Goal: Transaction & Acquisition: Book appointment/travel/reservation

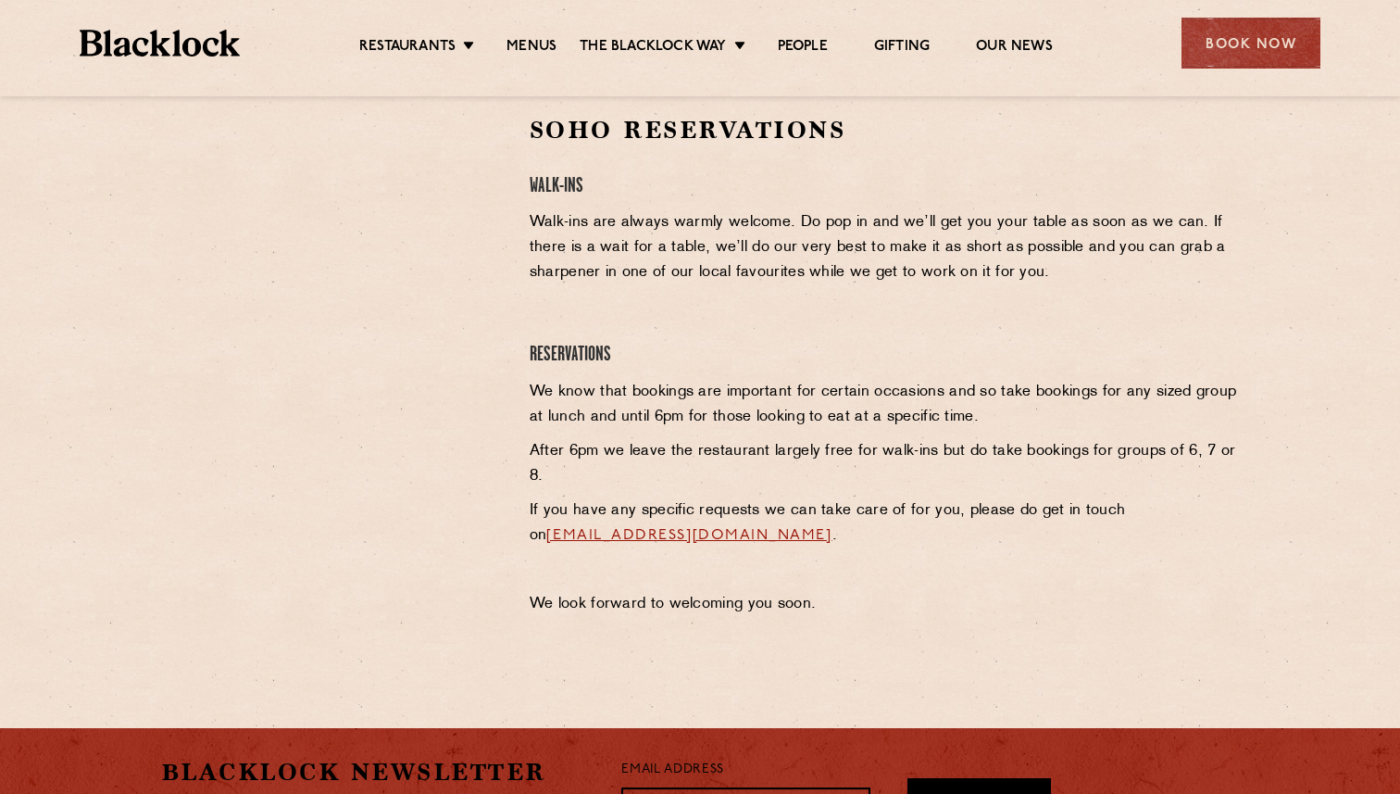
scroll to position [596, 0]
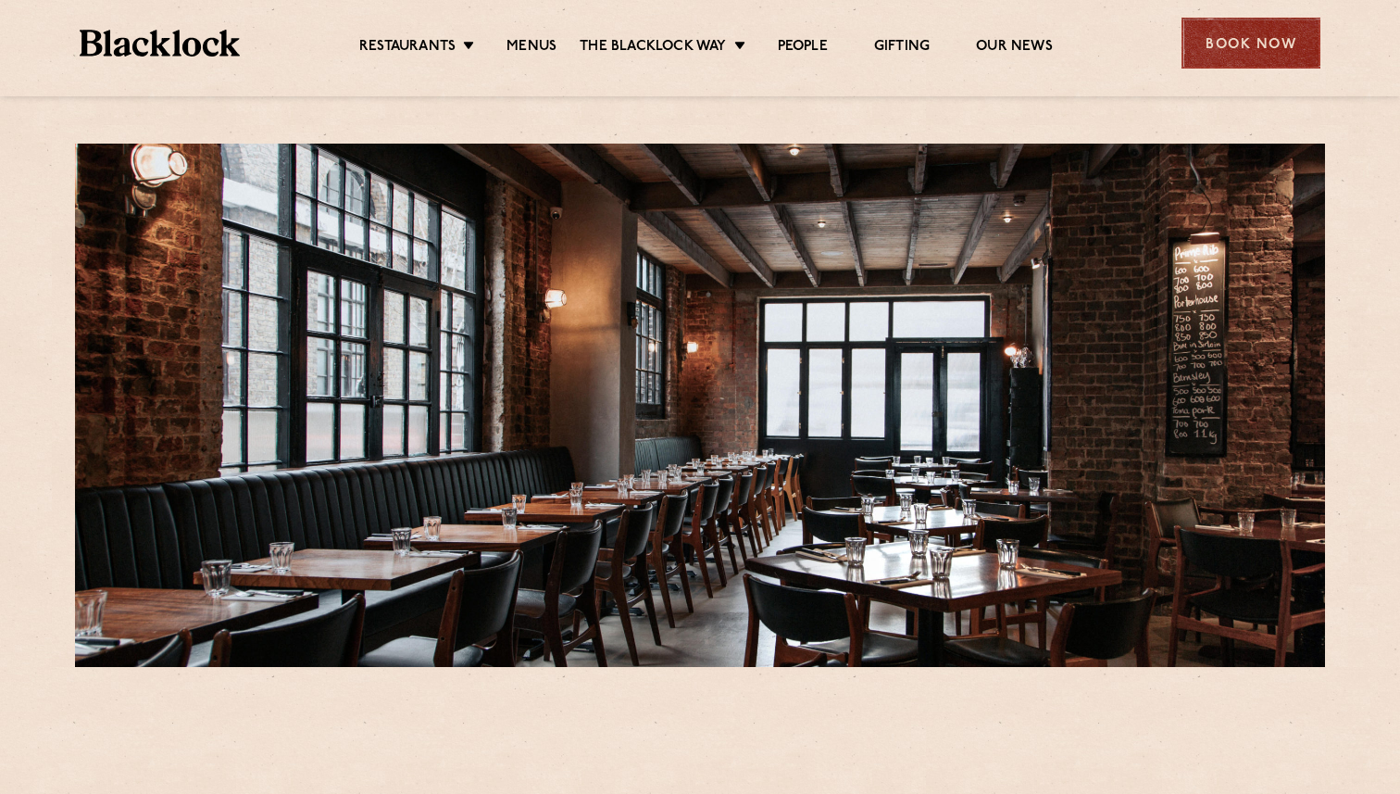
click at [1236, 44] on div "Book Now" at bounding box center [1251, 43] width 139 height 51
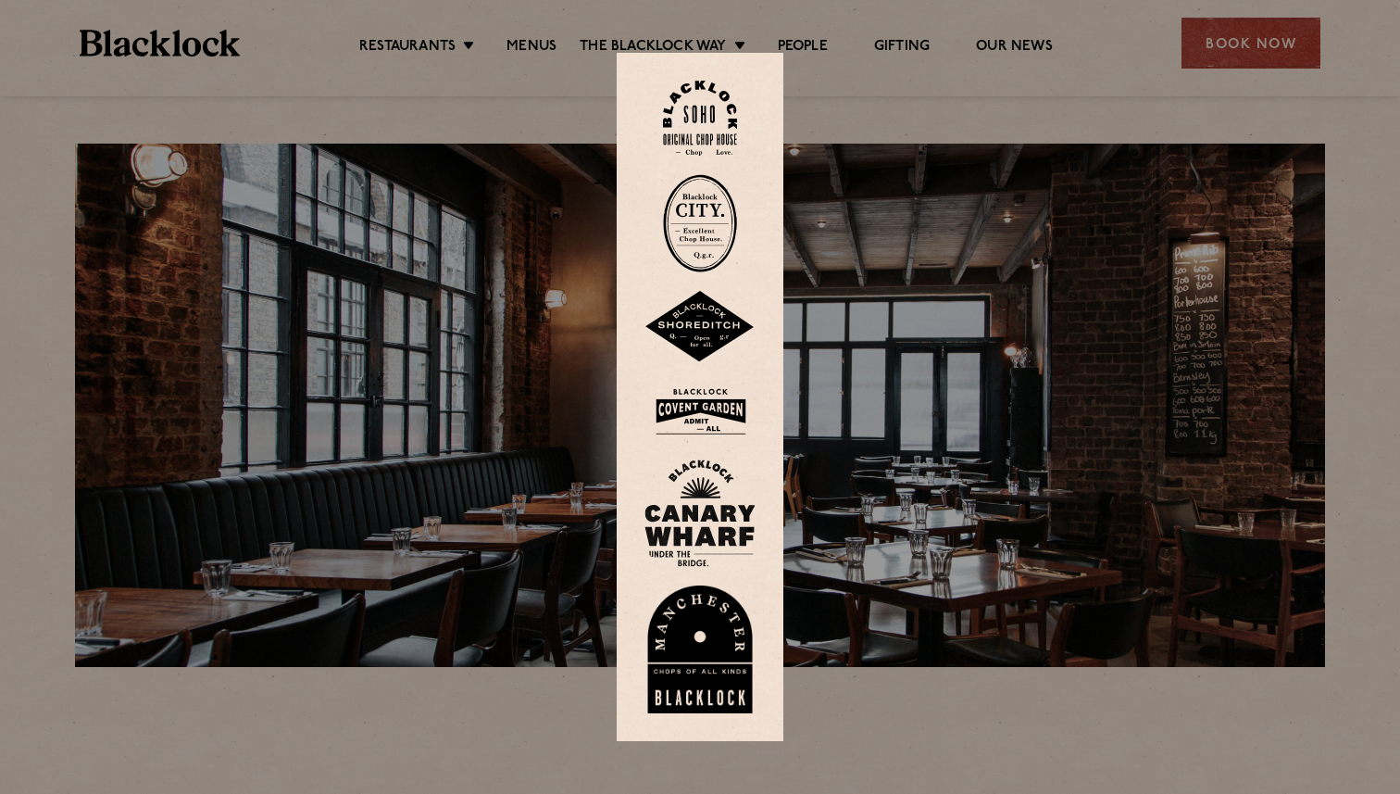
click at [709, 311] on img at bounding box center [700, 327] width 111 height 72
